Goal: Transaction & Acquisition: Purchase product/service

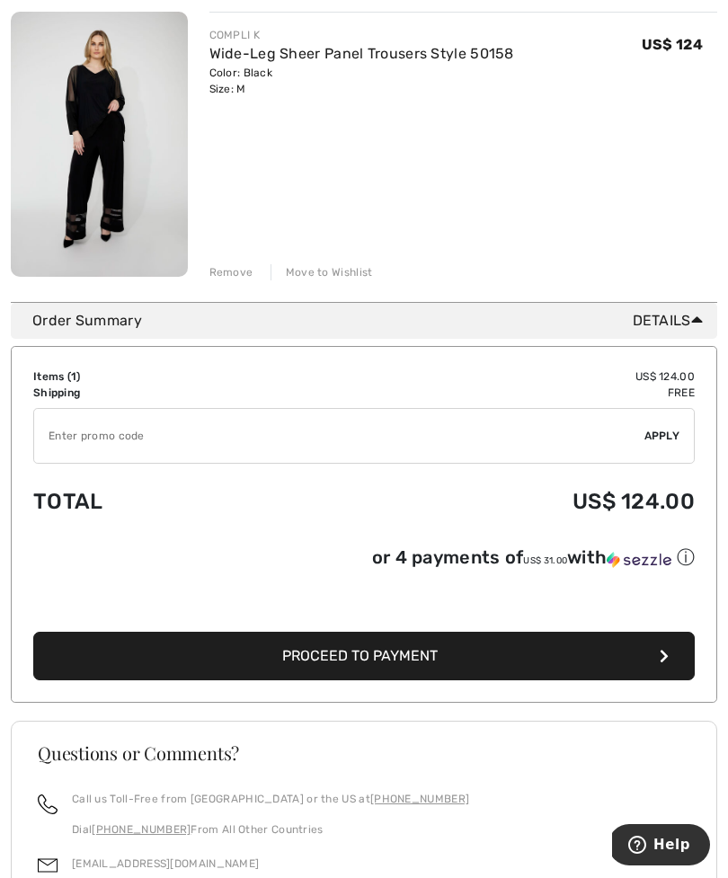
scroll to position [258, 0]
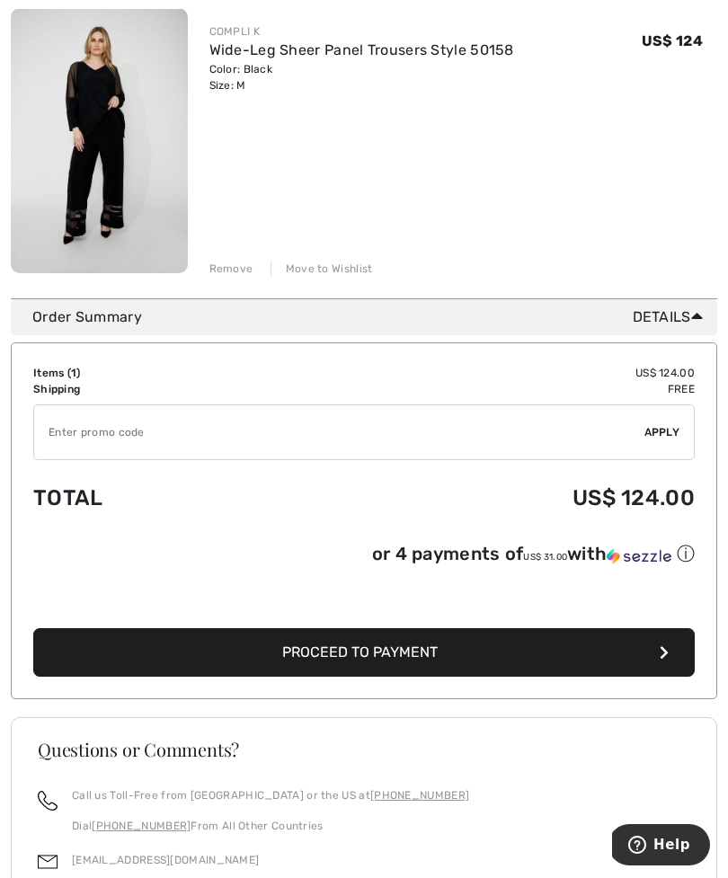
click at [508, 656] on button "Proceed to Payment" at bounding box center [364, 652] width 662 height 49
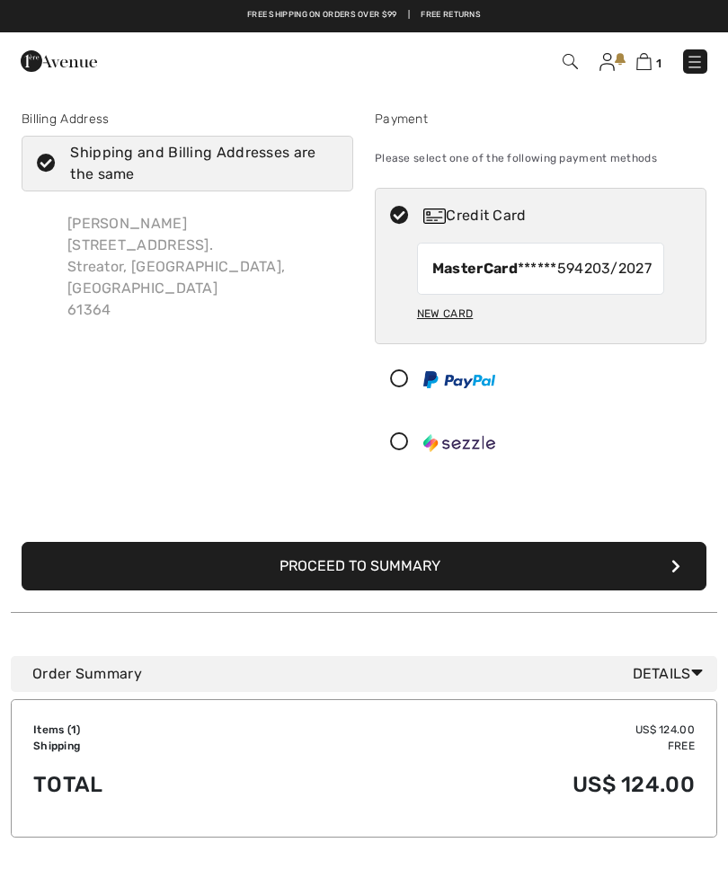
checkbox input "true"
click at [493, 582] on button "Proceed to Summary" at bounding box center [364, 566] width 685 height 49
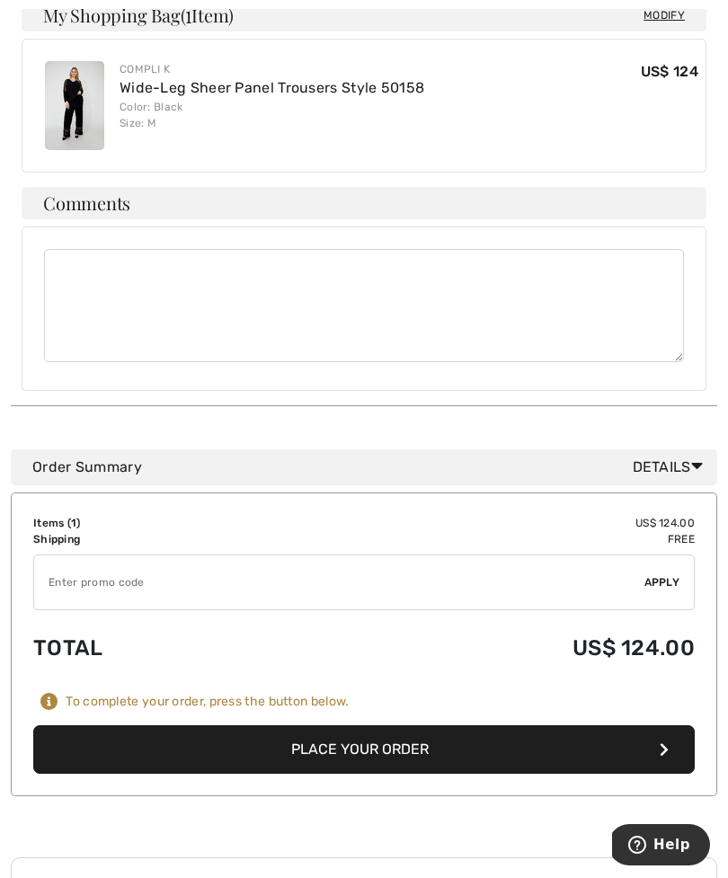
scroll to position [573, 0]
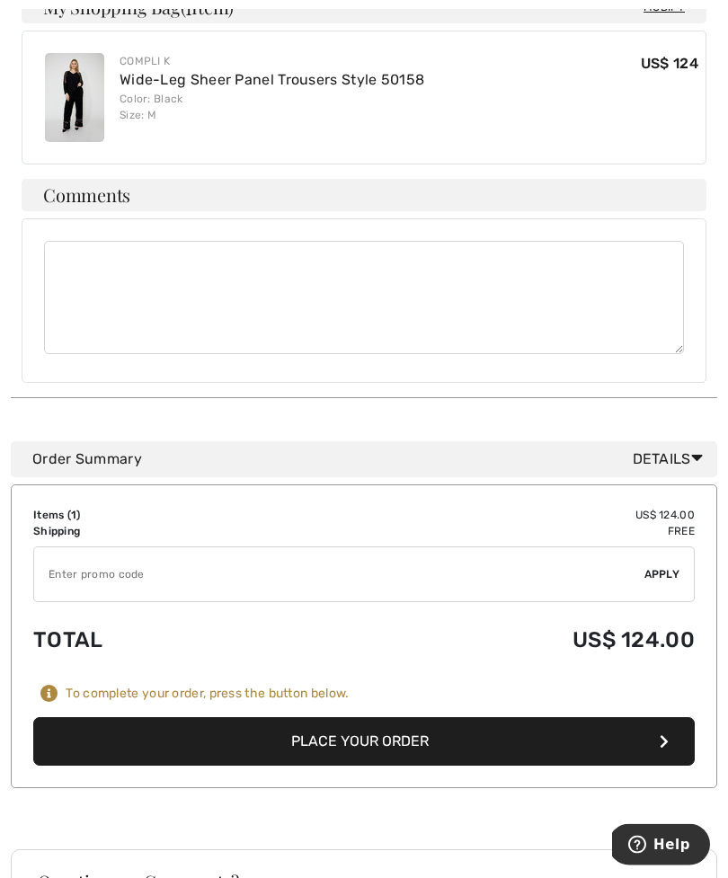
click at [486, 723] on button "Place Your Order" at bounding box center [364, 742] width 662 height 49
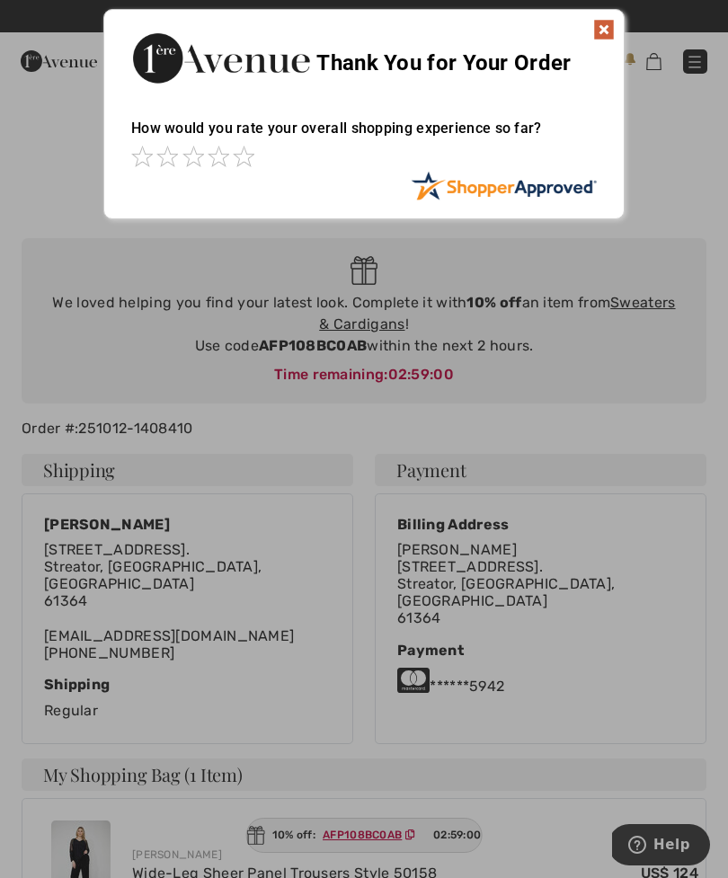
click at [612, 40] on img at bounding box center [604, 30] width 22 height 22
